Goal: Information Seeking & Learning: Learn about a topic

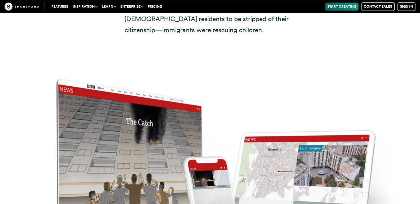
scroll to position [4292, 0]
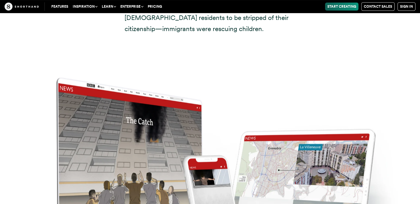
click at [222, 88] on img at bounding box center [209, 170] width 397 height 204
click at [213, 120] on img at bounding box center [209, 170] width 397 height 204
click at [221, 114] on img at bounding box center [209, 170] width 397 height 204
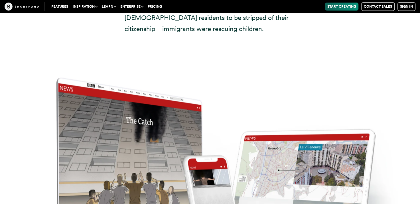
click at [221, 114] on img at bounding box center [209, 170] width 397 height 204
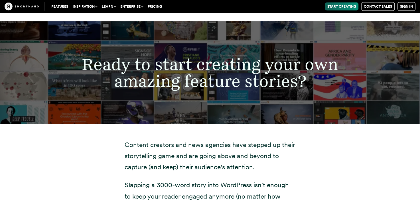
scroll to position [5323, 0]
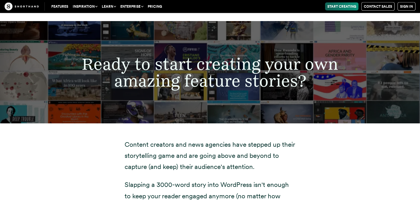
click at [212, 139] on p "Content creators and news agencies have stepped up their storytelling game and …" at bounding box center [210, 155] width 171 height 33
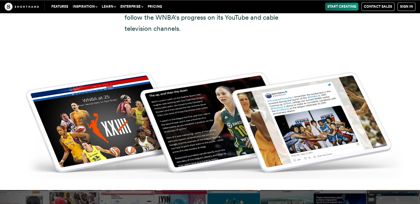
scroll to position [4776, 0]
